Goal: Navigation & Orientation: Understand site structure

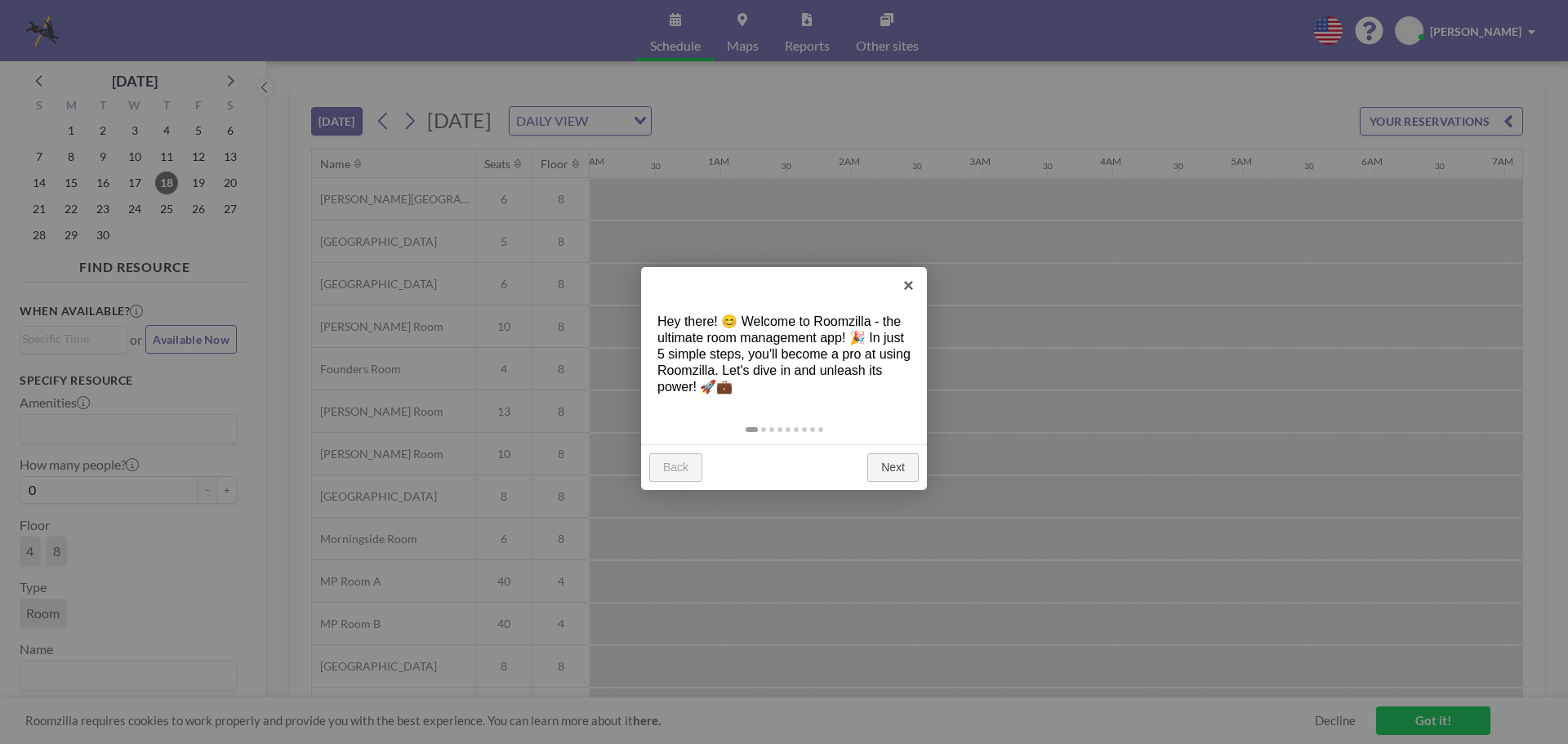
scroll to position [0, 1699]
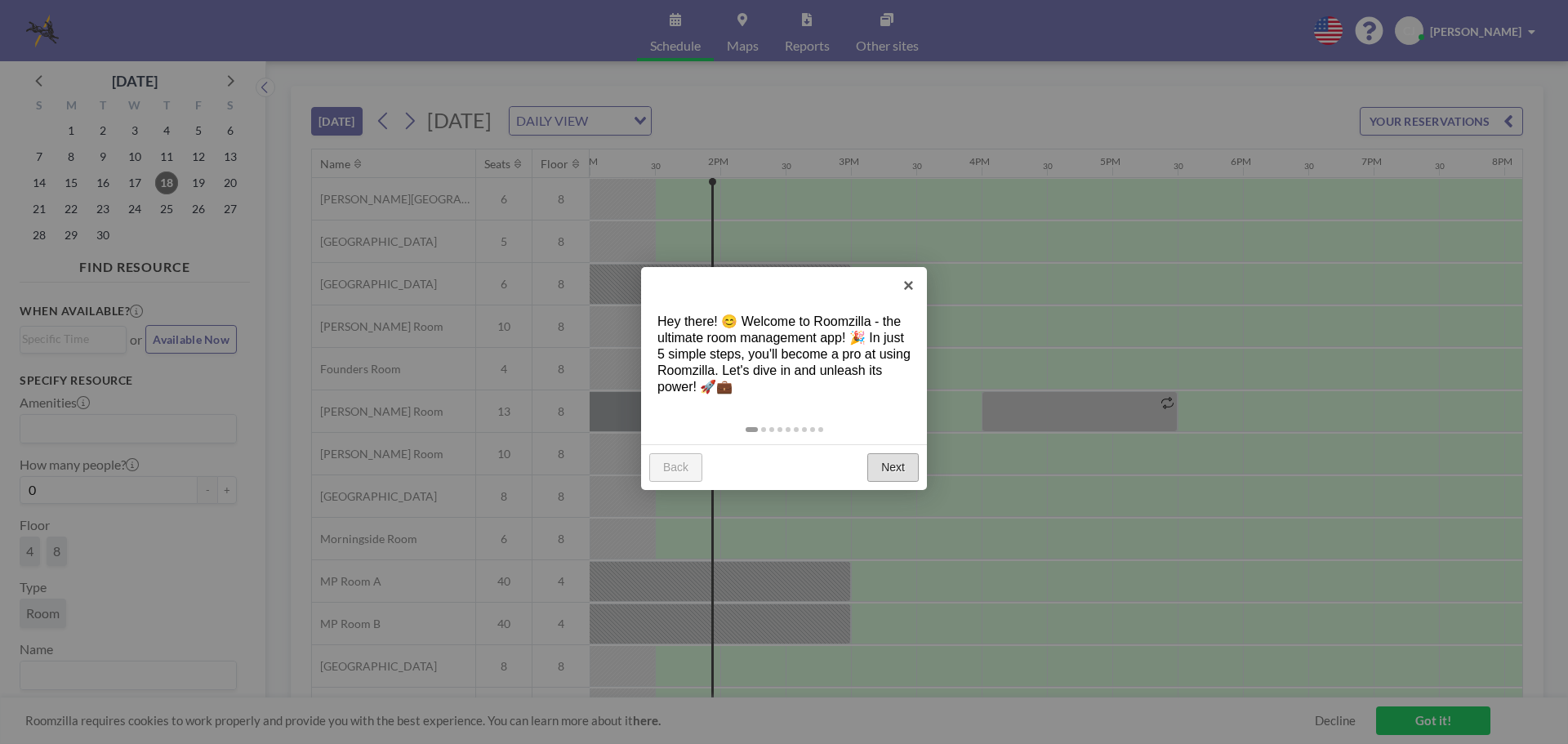
click at [895, 465] on link "Next" at bounding box center [893, 468] width 52 height 30
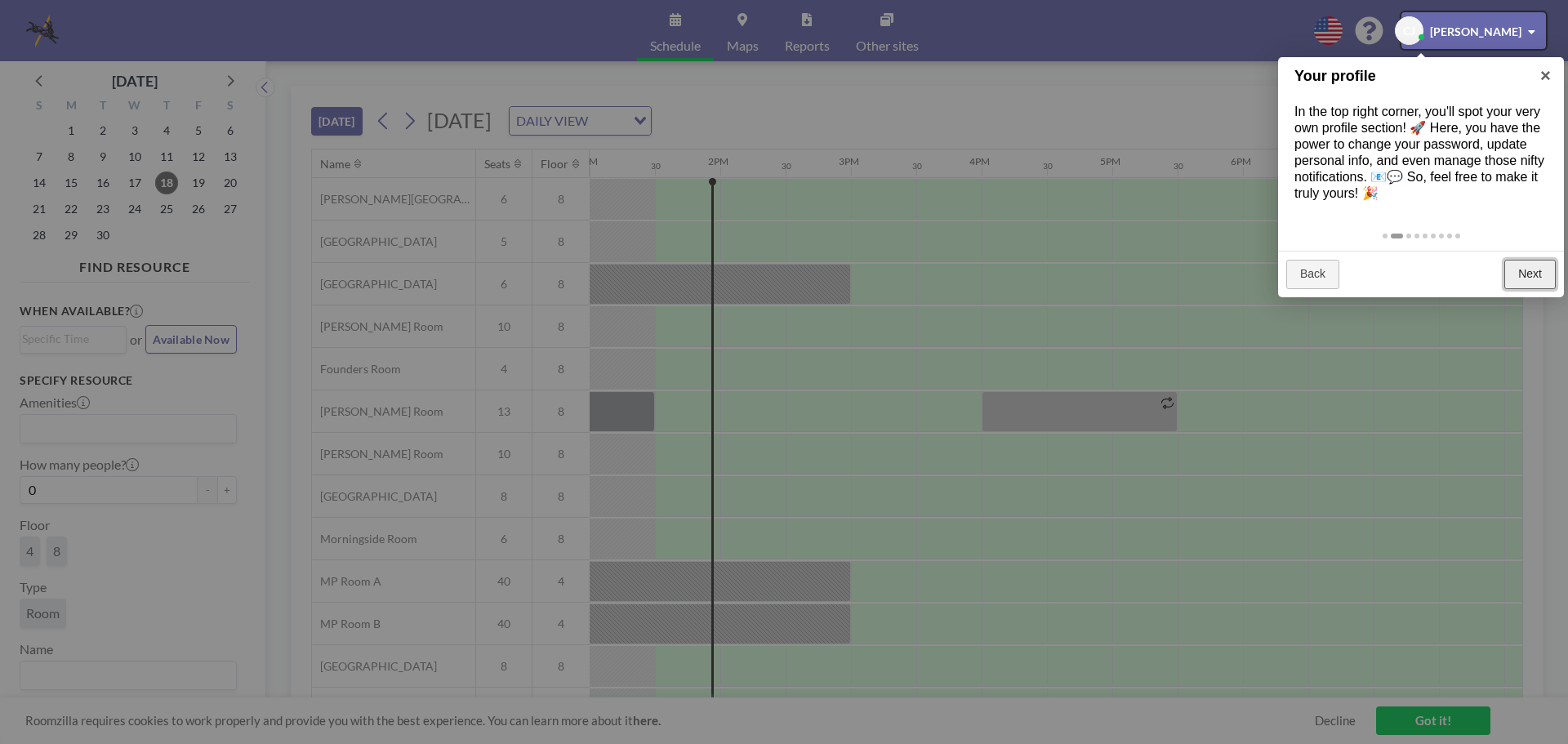
click at [1540, 270] on link "Next" at bounding box center [1530, 274] width 52 height 30
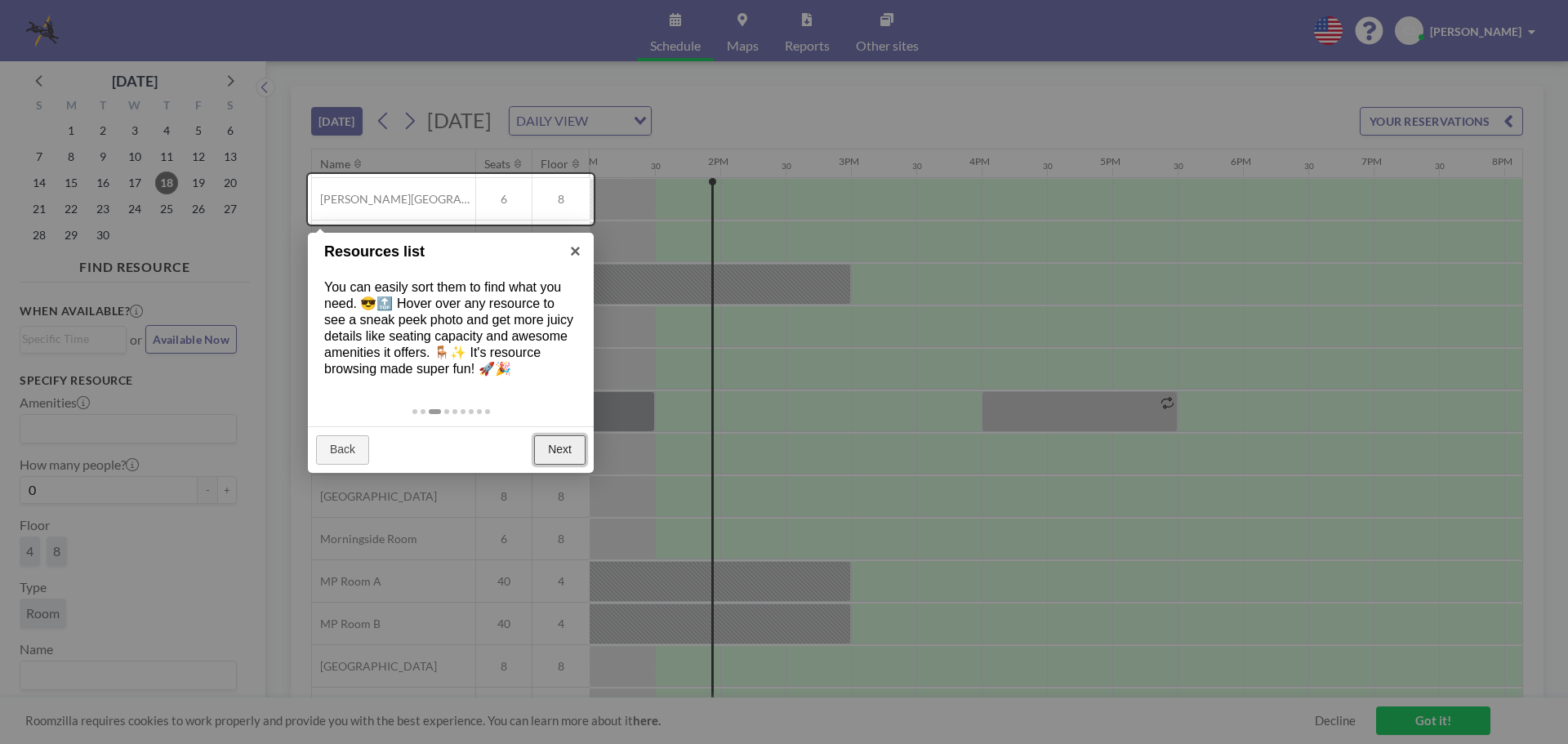
click at [564, 443] on link "Next" at bounding box center [560, 450] width 52 height 30
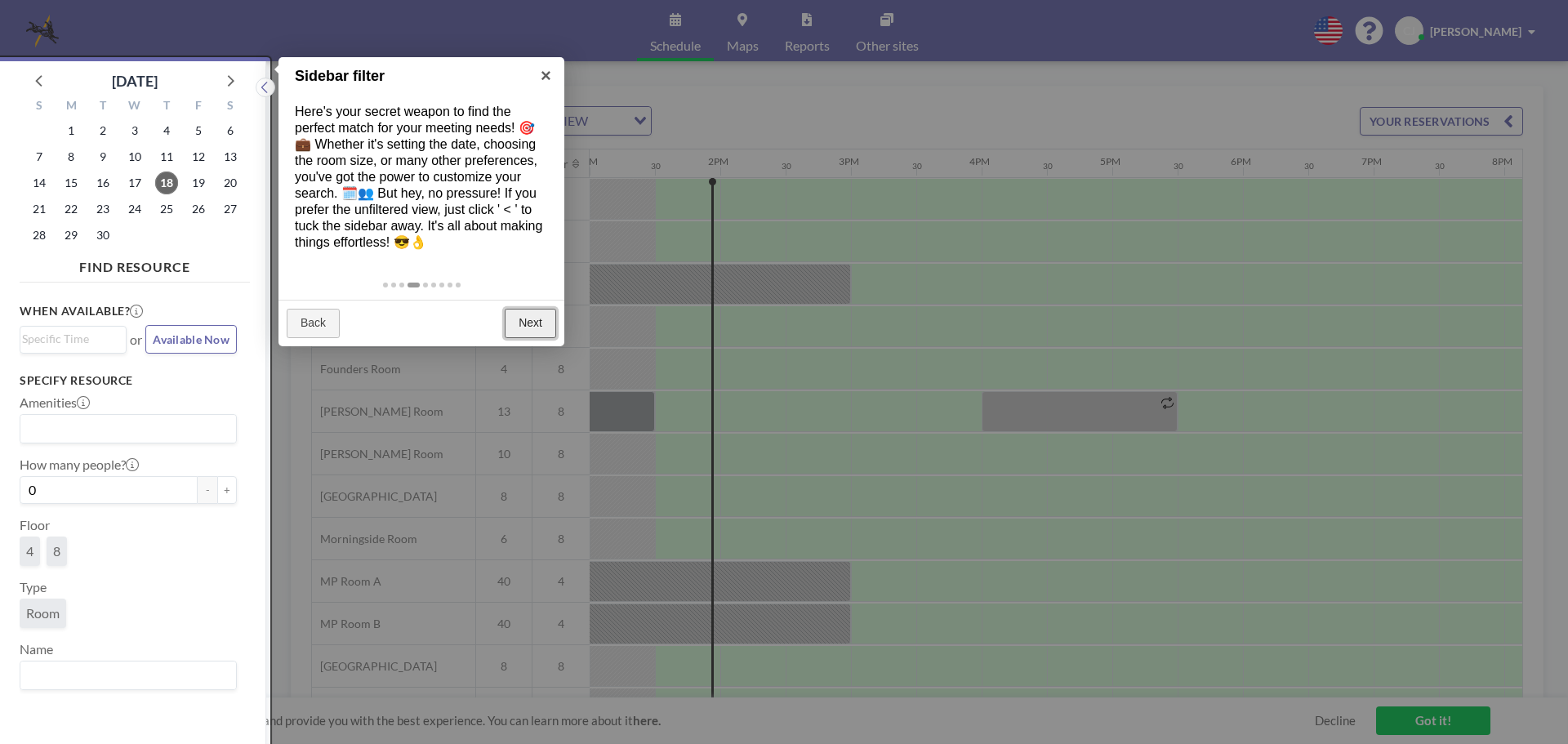
scroll to position [4, 0]
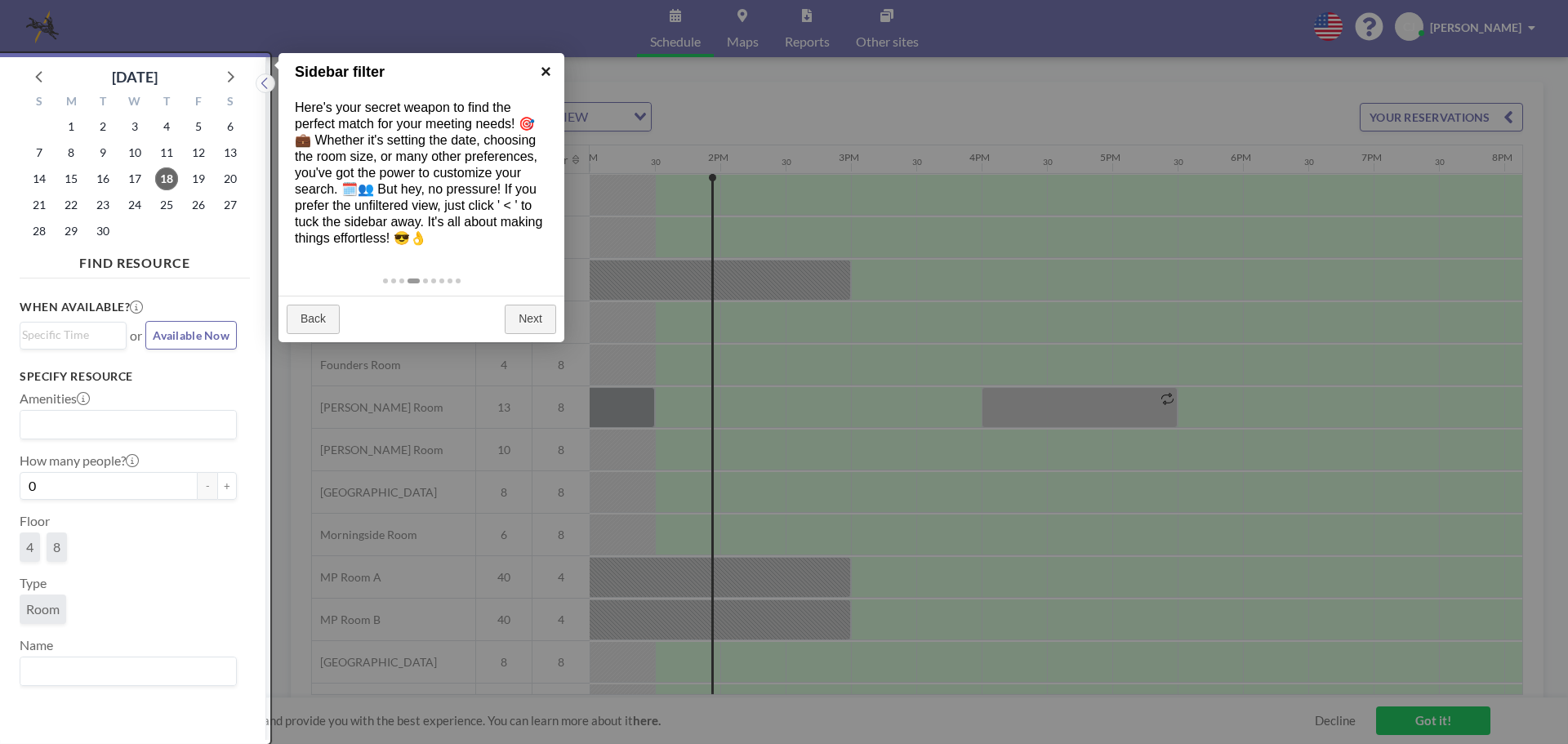
click at [541, 73] on link "×" at bounding box center [546, 71] width 37 height 37
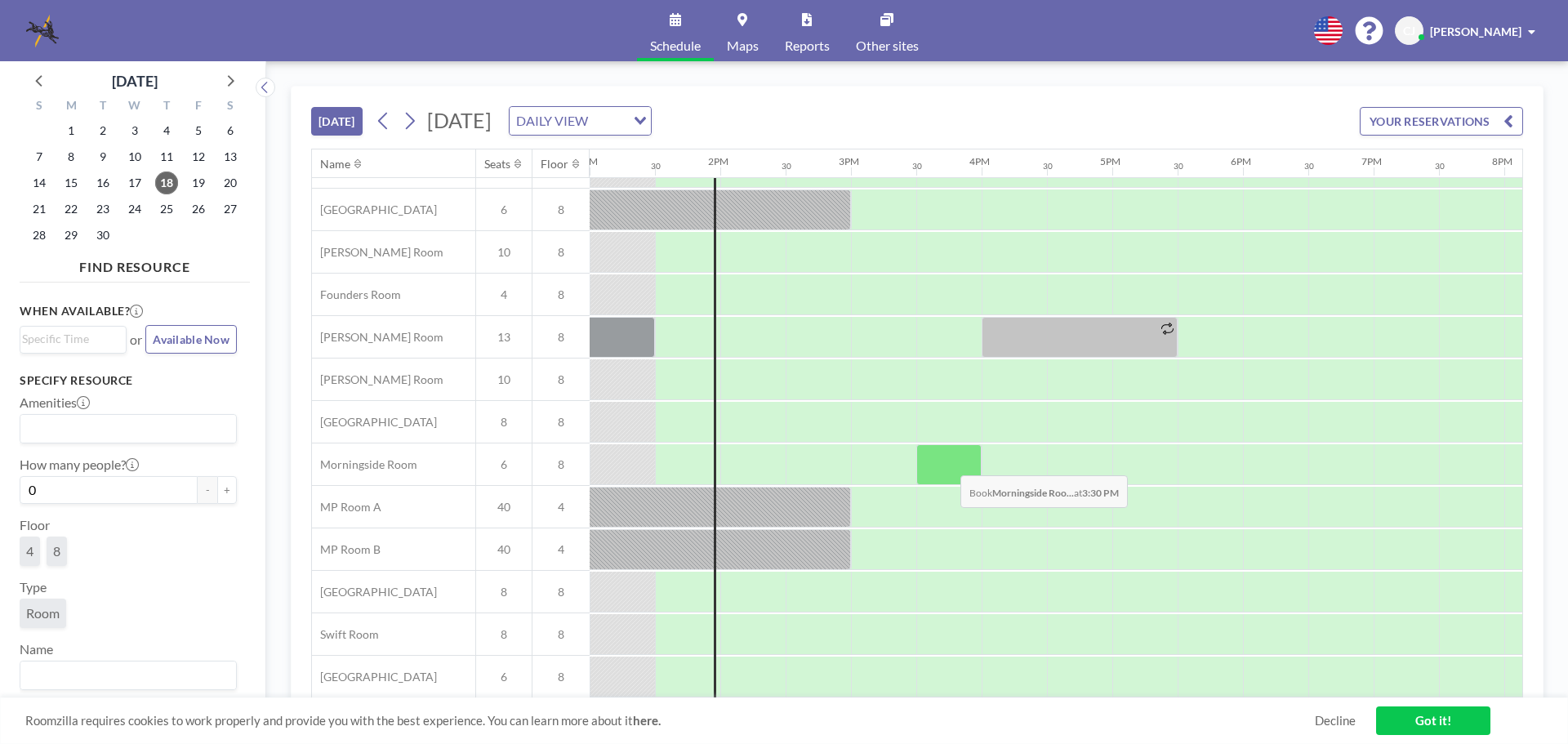
scroll to position [0, 1699]
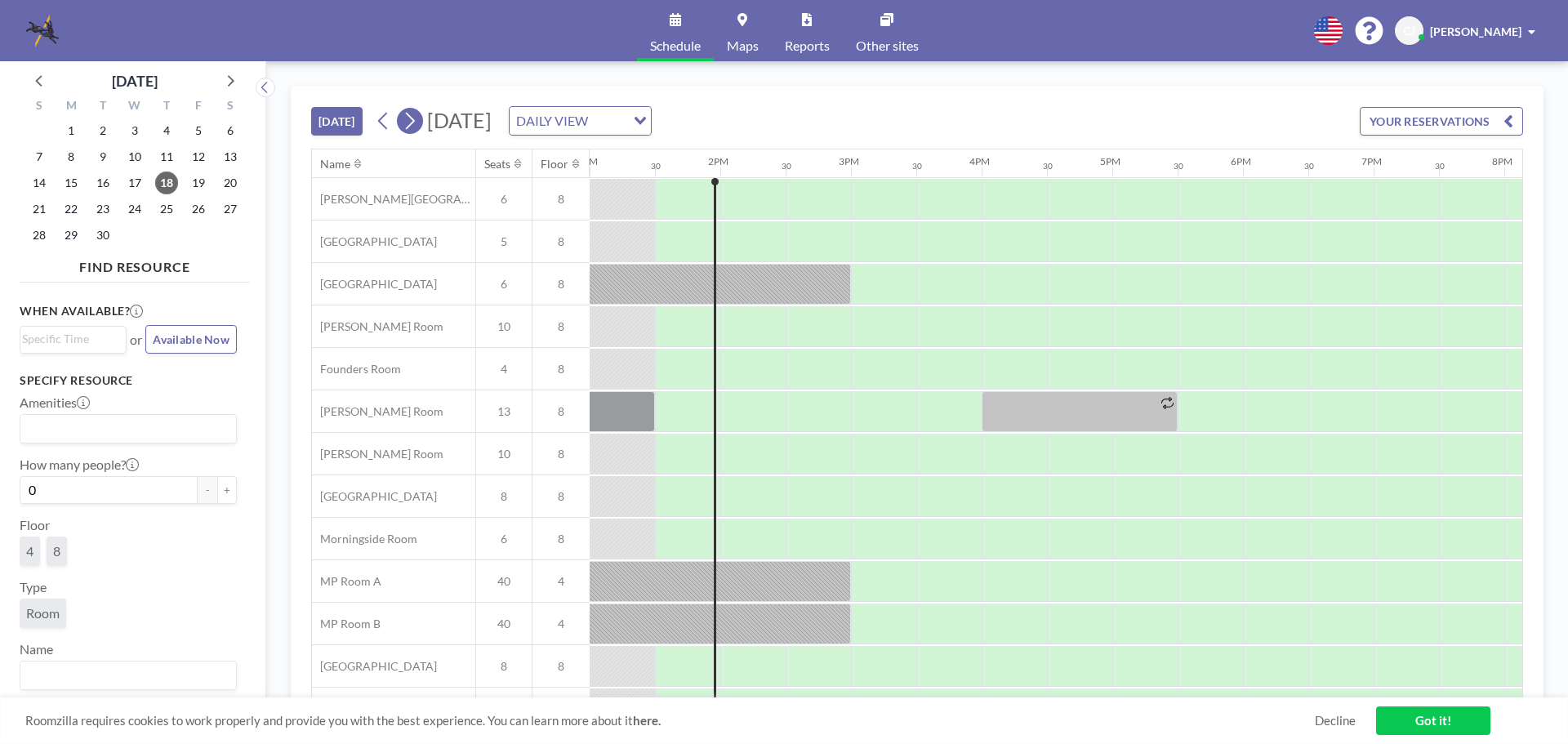
click at [411, 117] on icon at bounding box center [409, 121] width 16 height 25
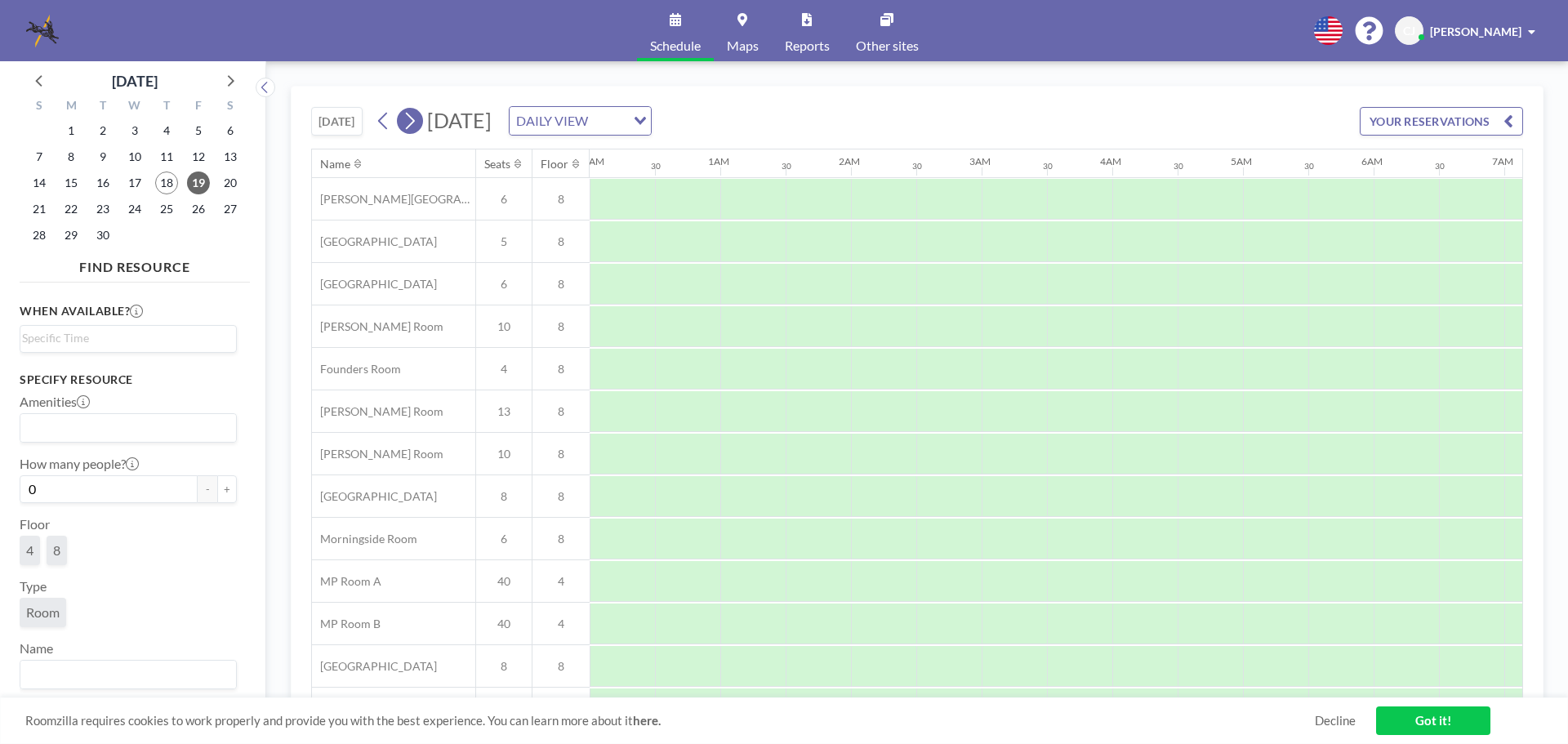
scroll to position [0, 1045]
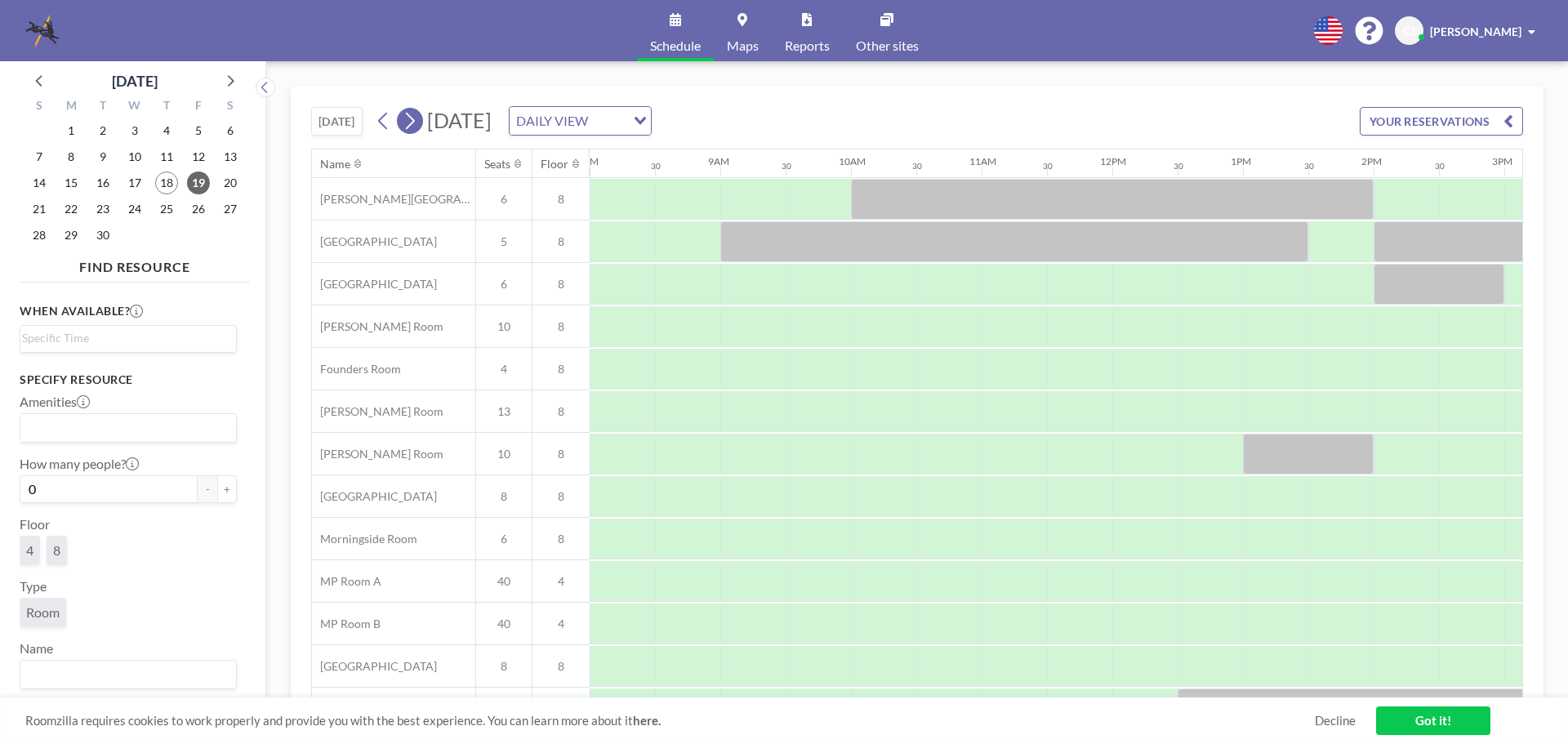
click at [411, 122] on icon at bounding box center [409, 121] width 16 height 25
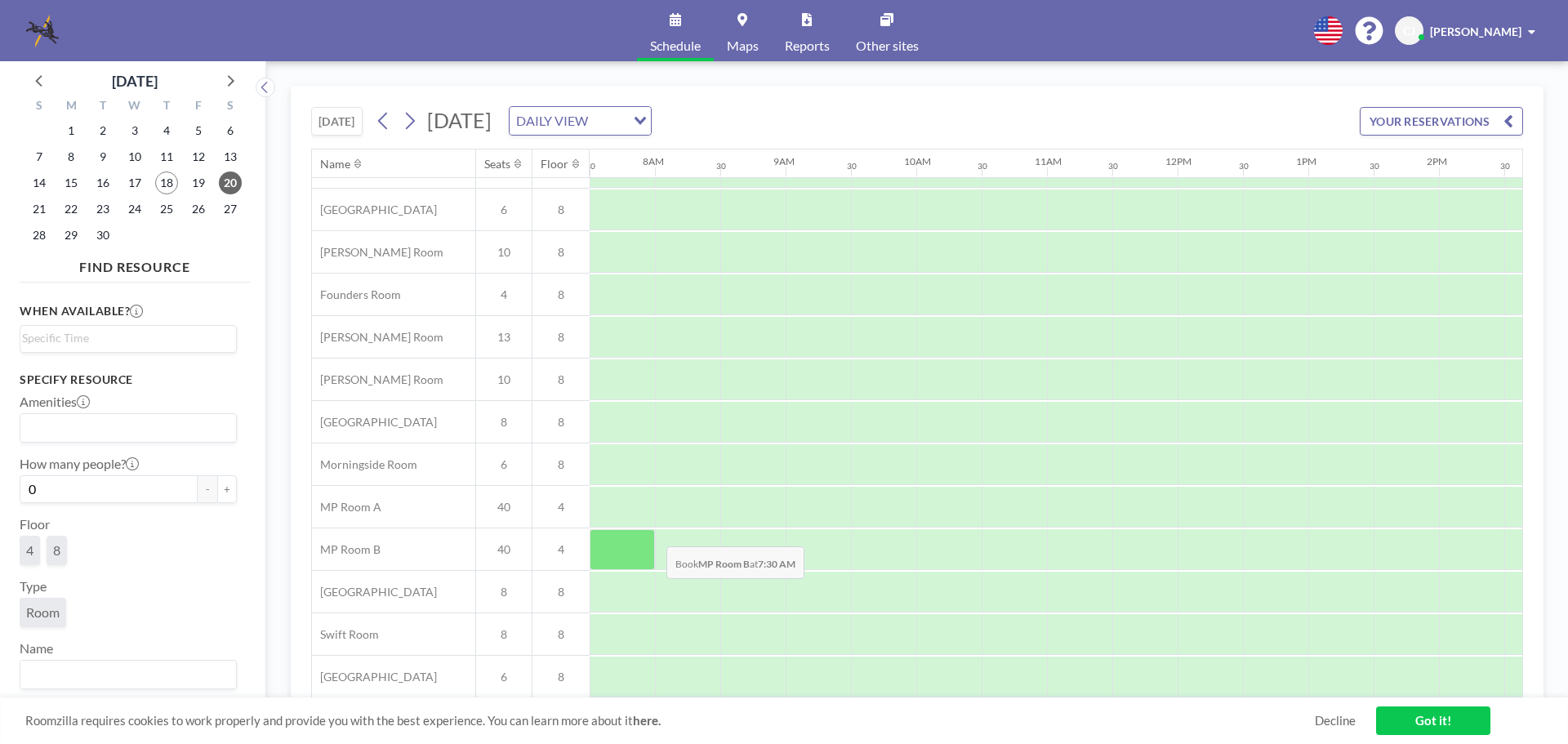
scroll to position [0, 980]
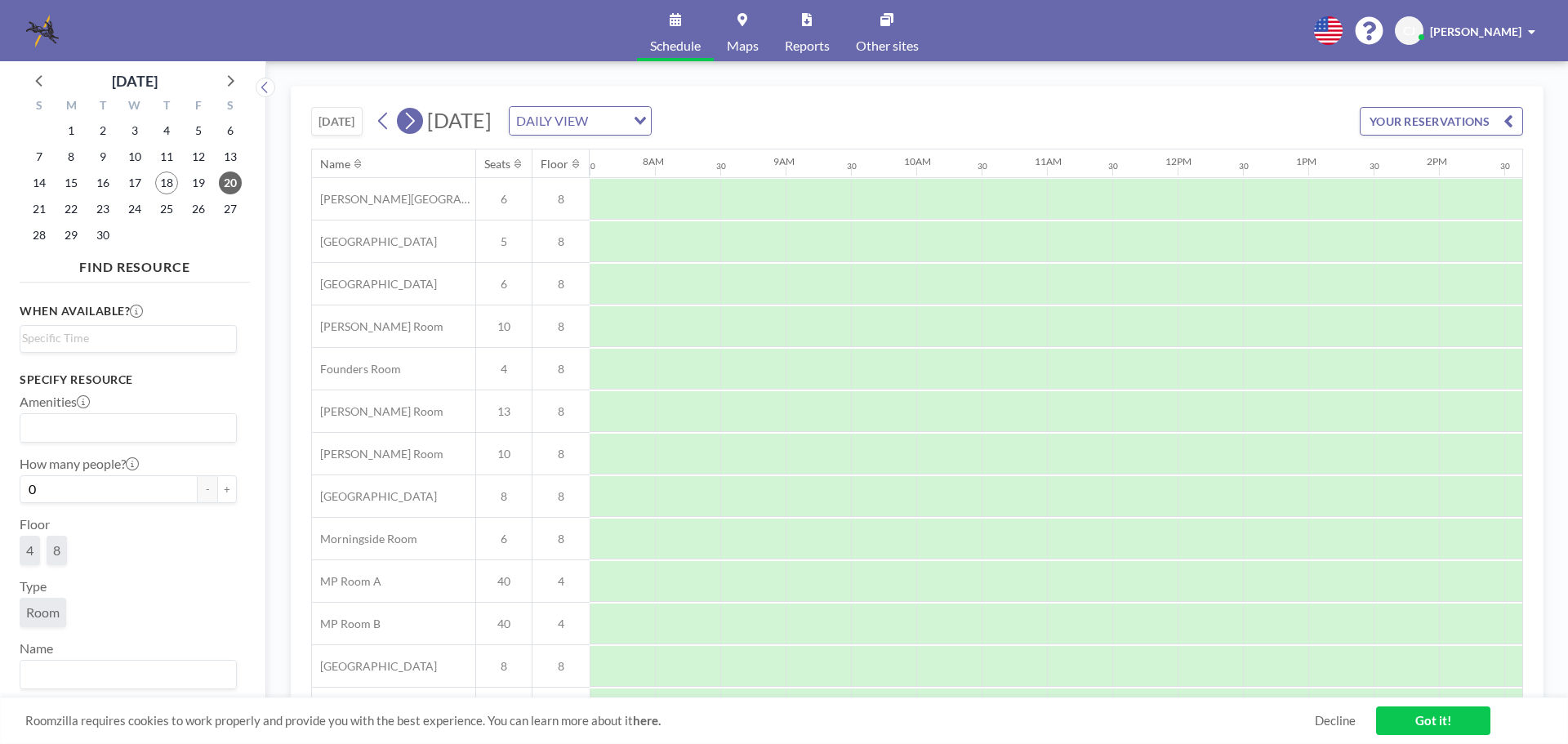
click at [407, 126] on icon at bounding box center [409, 121] width 16 height 25
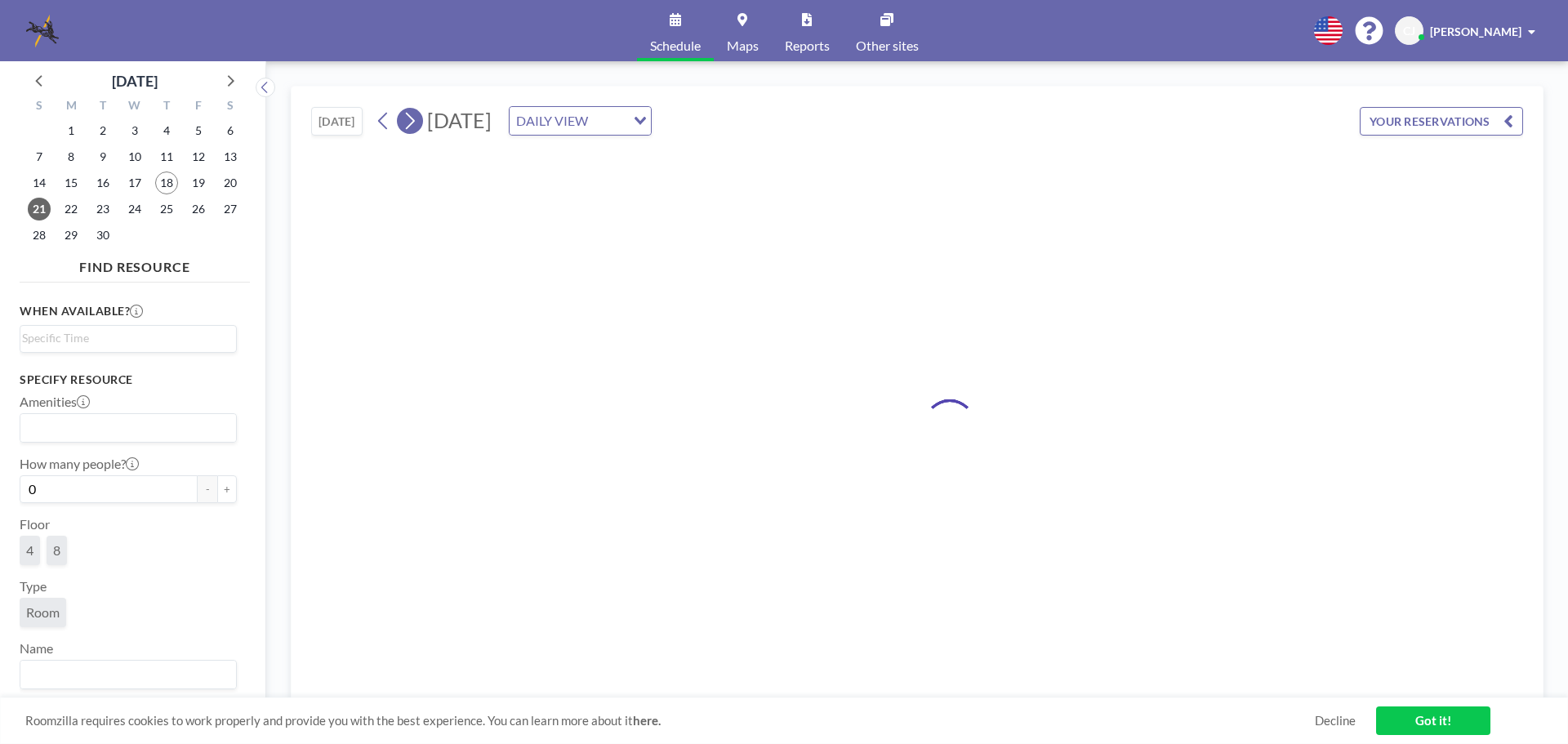
click at [407, 126] on icon at bounding box center [409, 121] width 16 height 25
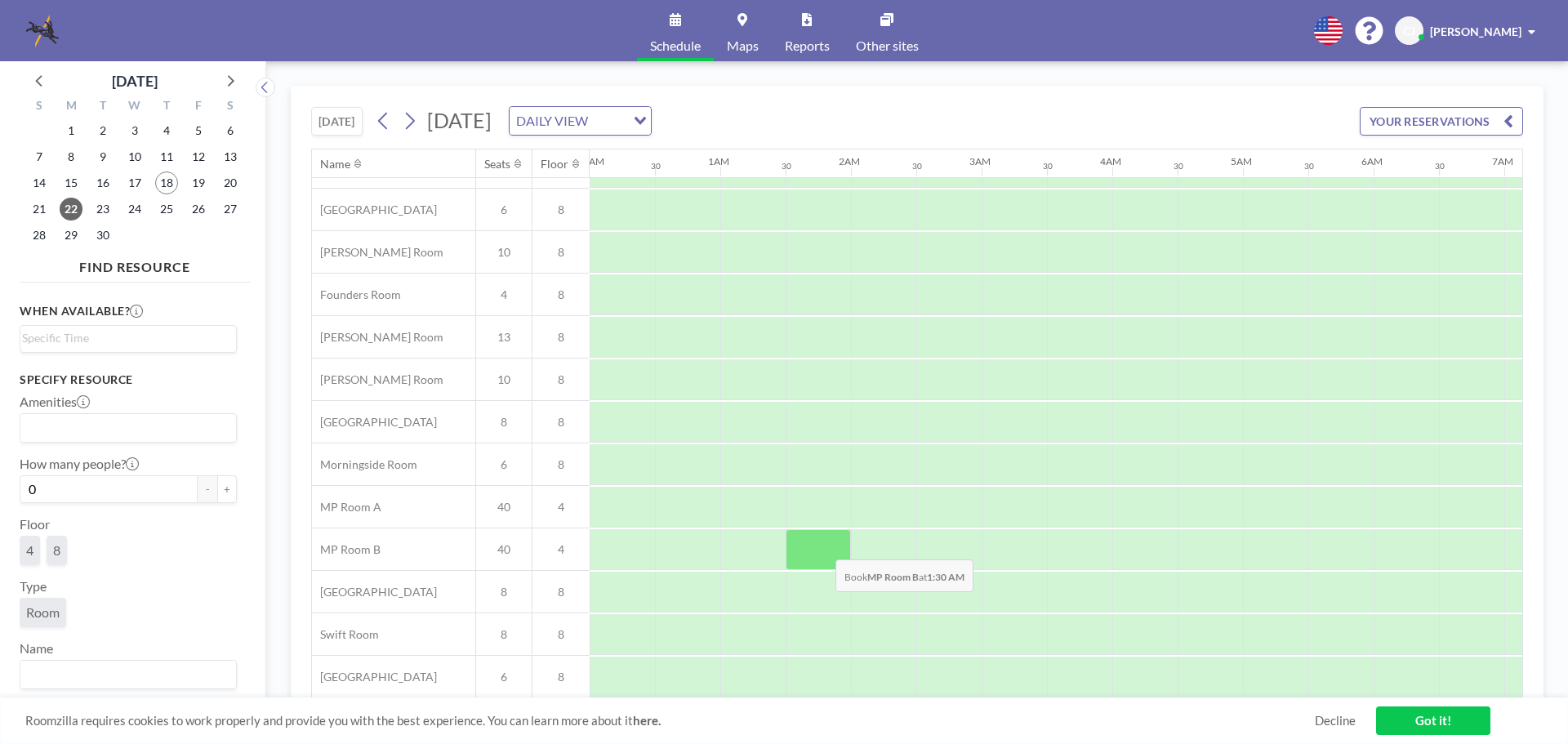
scroll to position [0, 0]
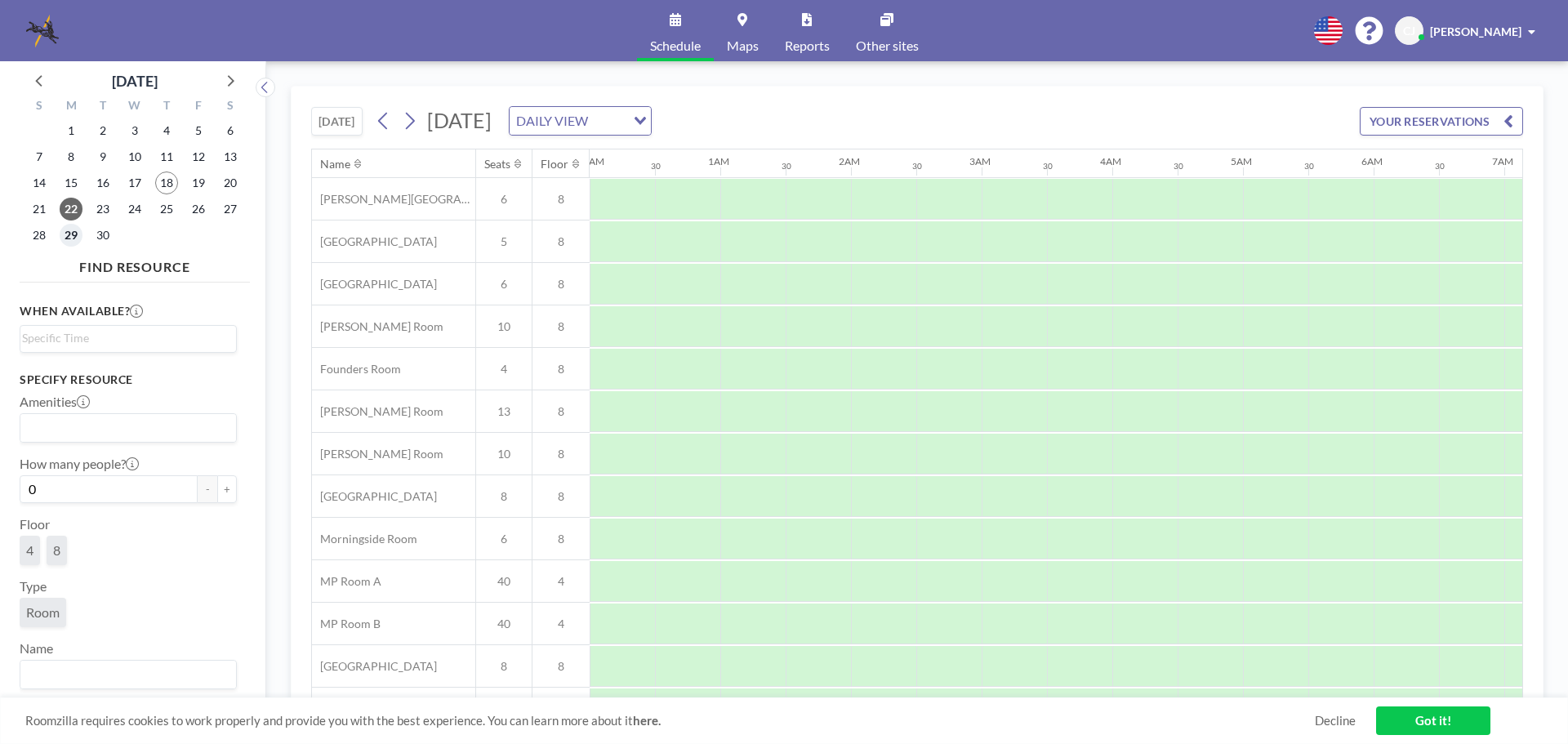
click at [68, 231] on span "29" at bounding box center [71, 234] width 23 height 23
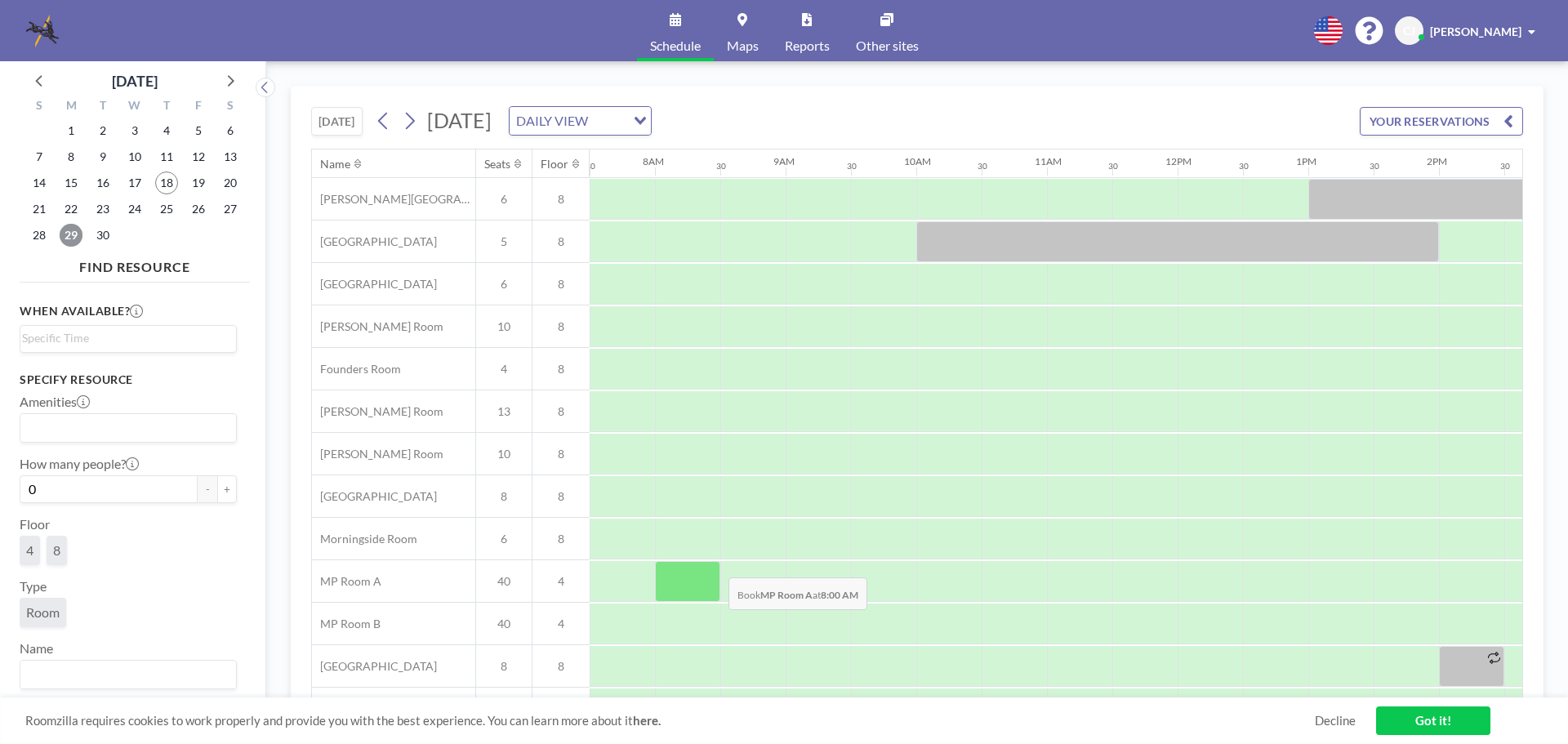
scroll to position [82, 980]
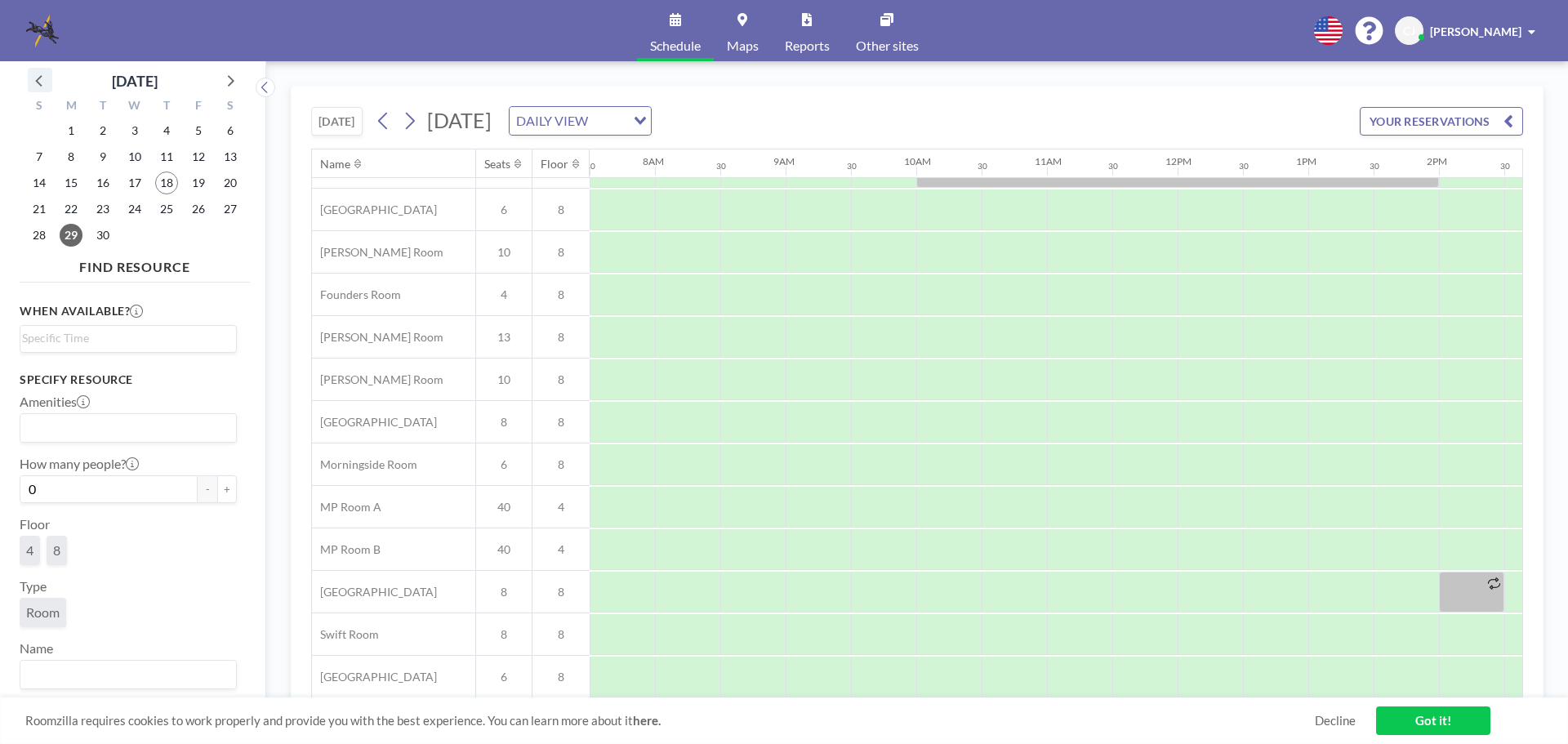
click at [44, 87] on icon at bounding box center [40, 79] width 21 height 21
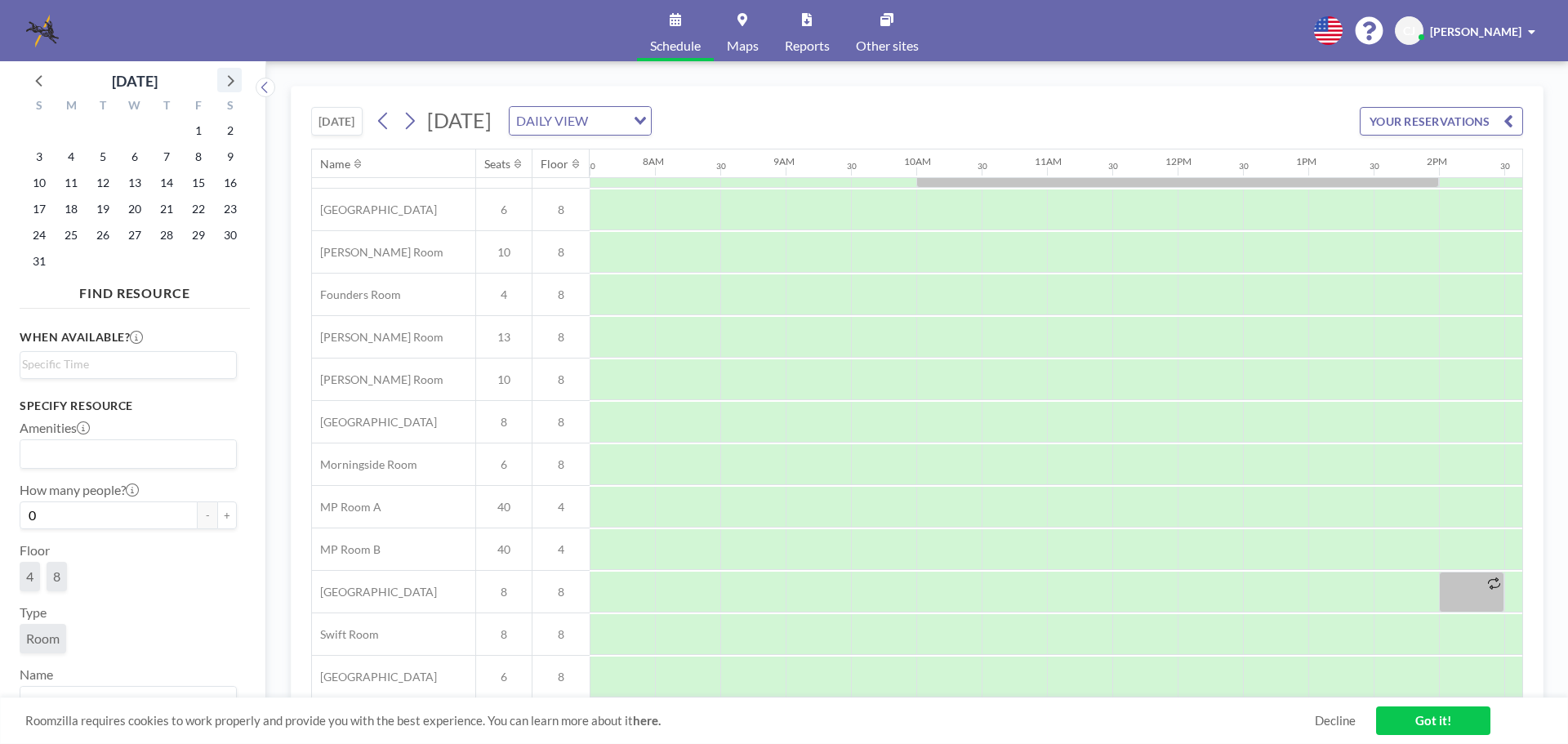
click at [226, 78] on icon at bounding box center [229, 79] width 21 height 21
